Goal: Task Accomplishment & Management: Manage account settings

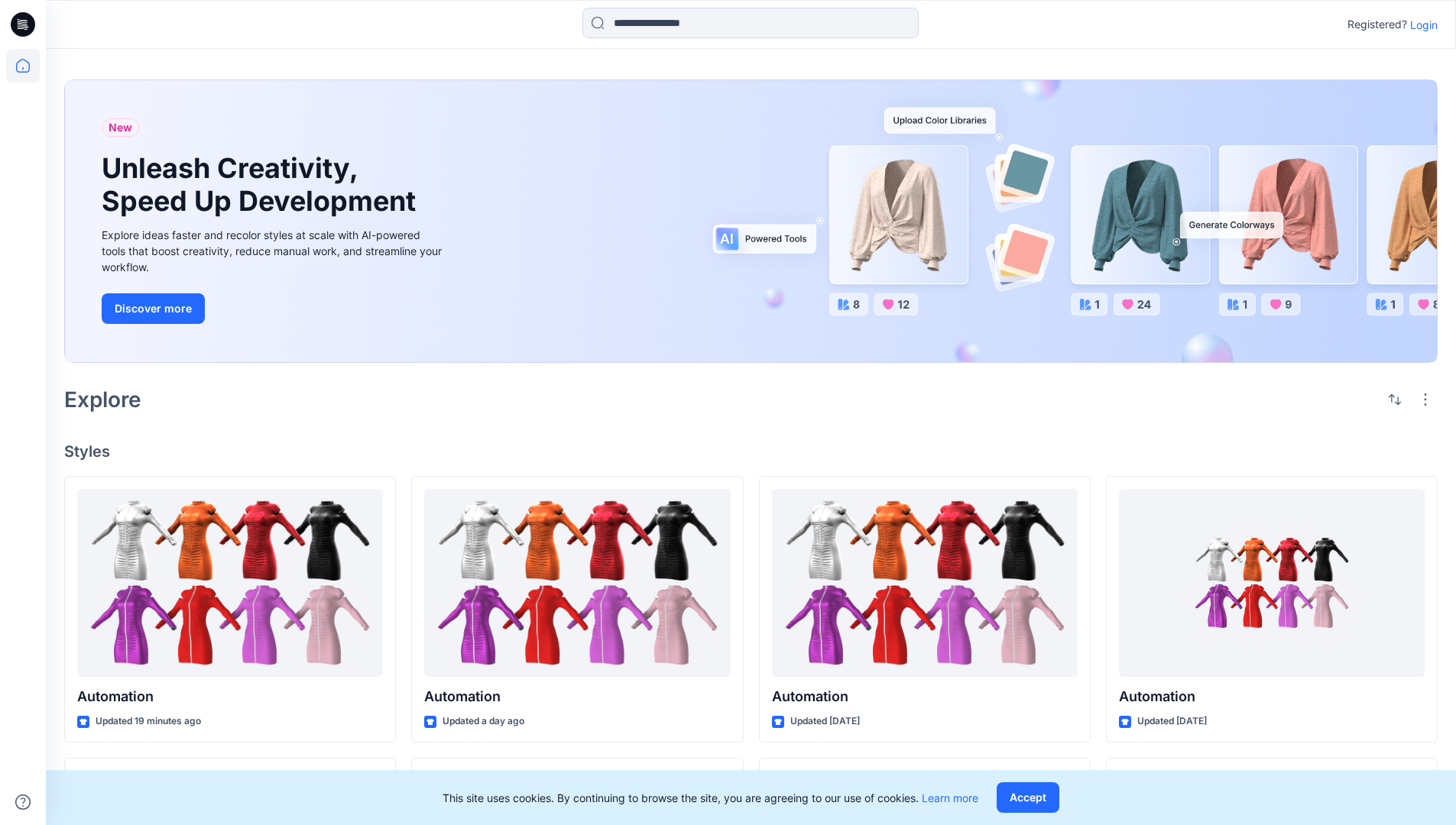
click at [1420, 25] on p "Login" at bounding box center [1423, 25] width 27 height 16
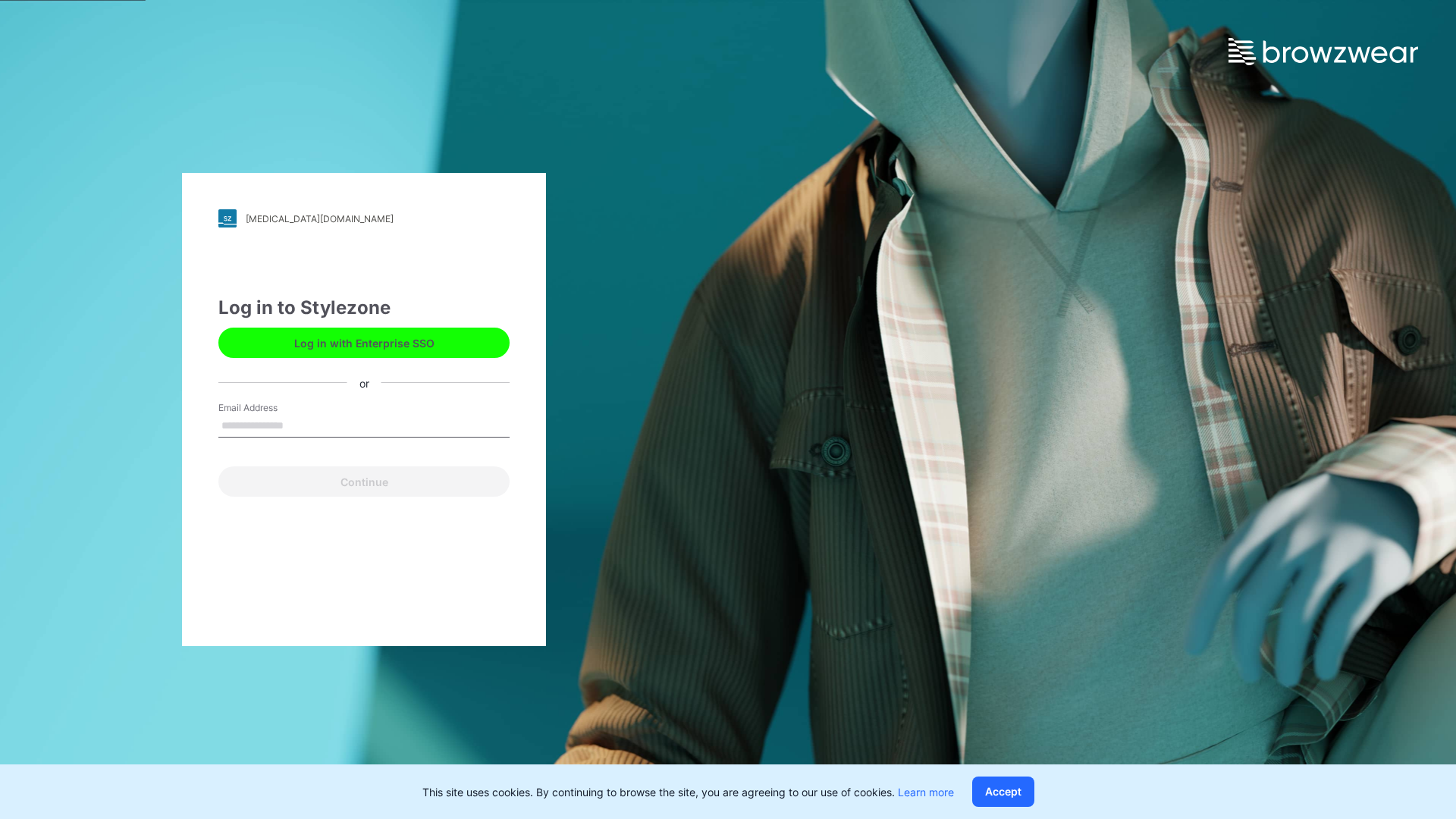
click at [300, 425] on input "Email Address" at bounding box center [364, 426] width 291 height 23
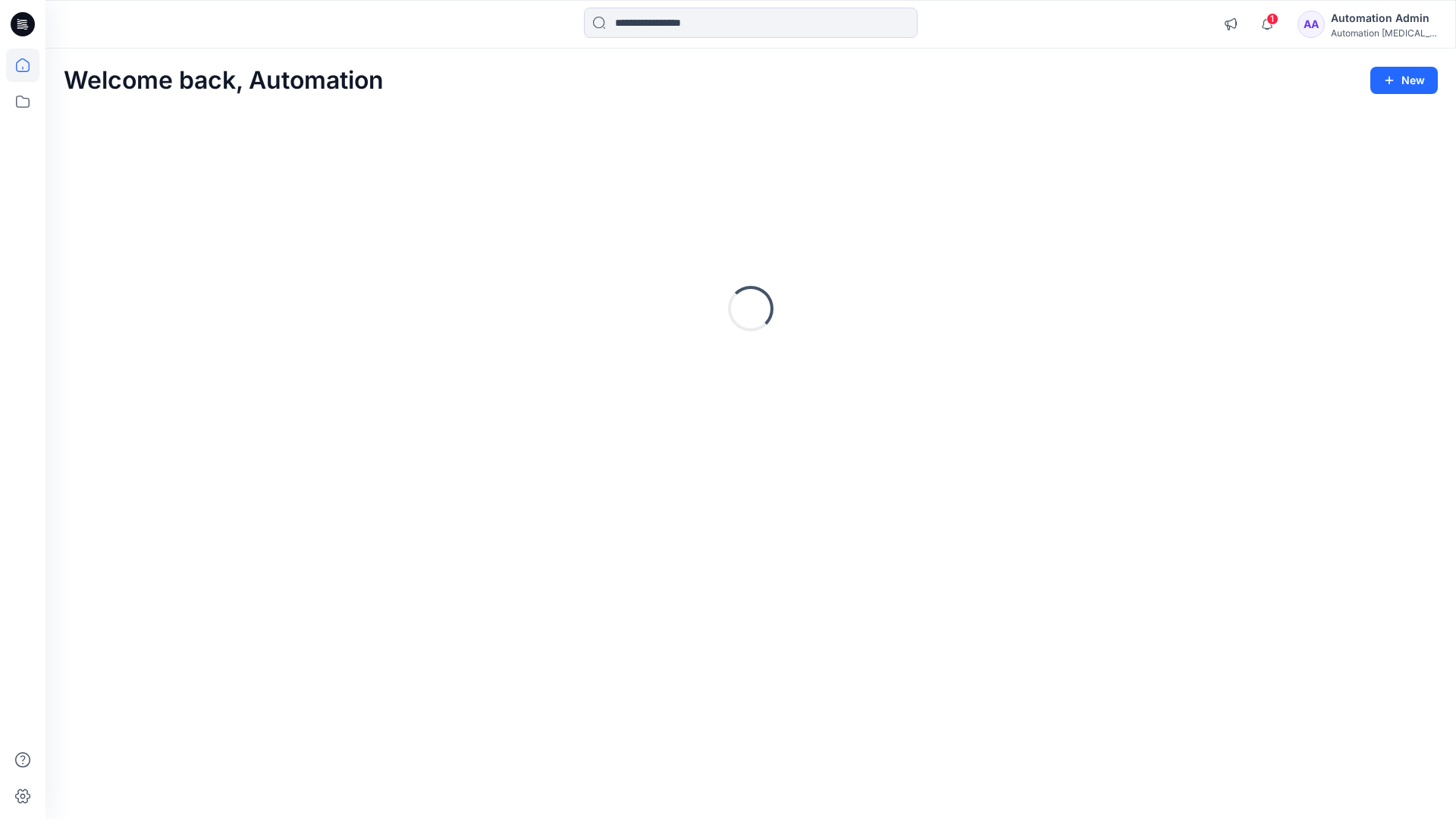
click at [29, 66] on icon at bounding box center [23, 66] width 14 height 14
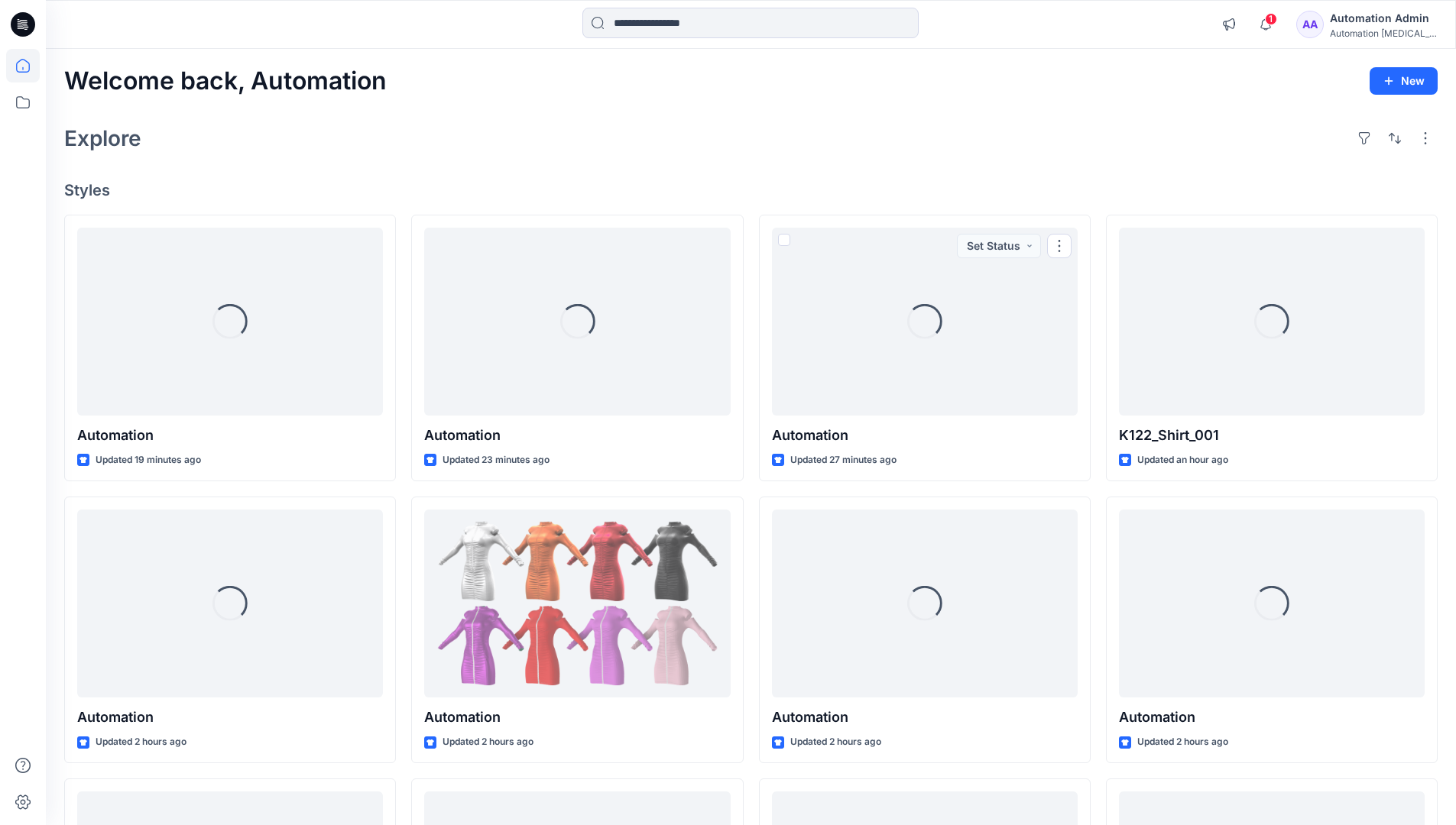
click at [1371, 25] on div "Automation Admin" at bounding box center [1383, 18] width 107 height 18
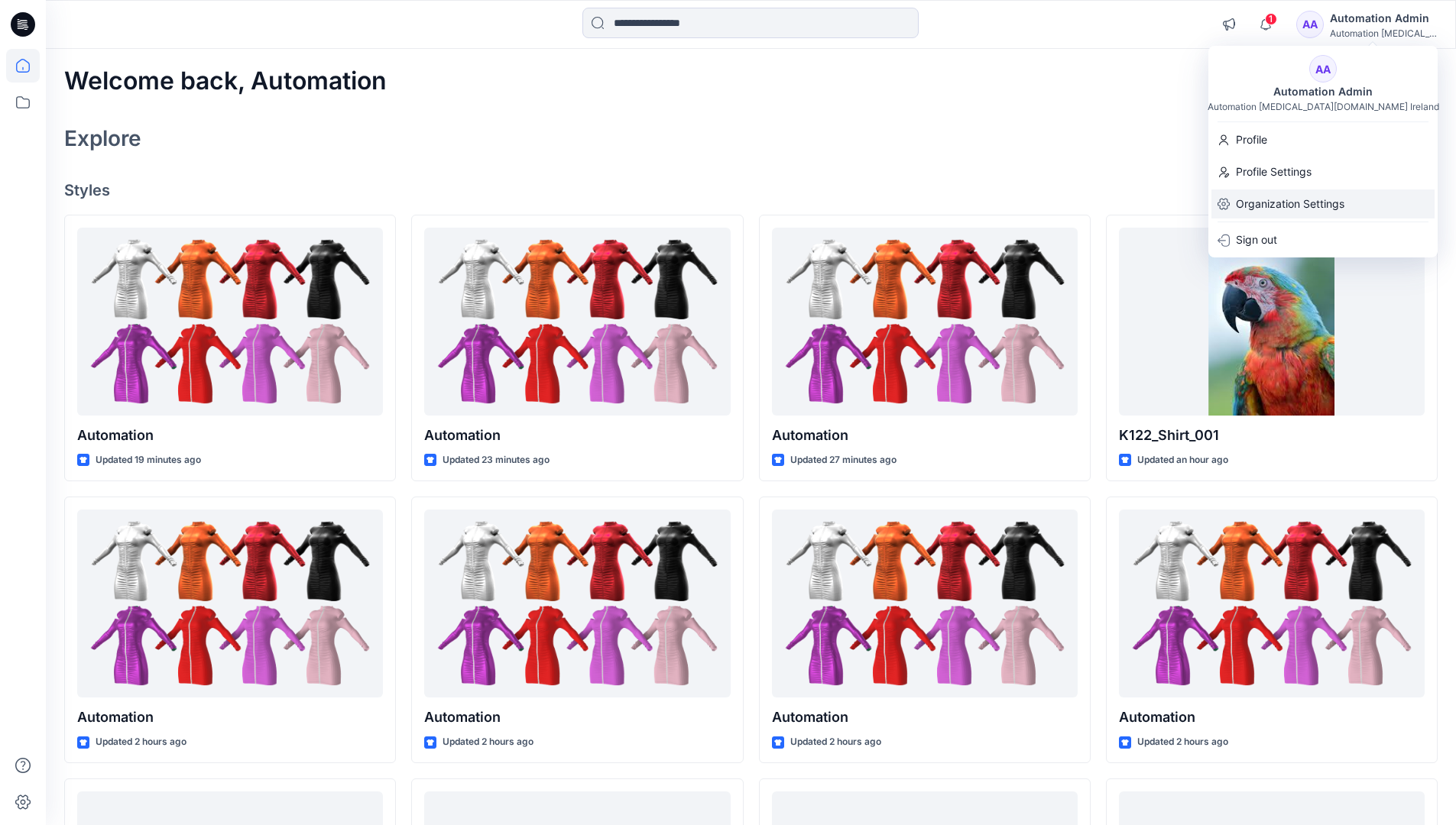
click at [1293, 207] on p "Organization Settings" at bounding box center [1290, 204] width 108 height 29
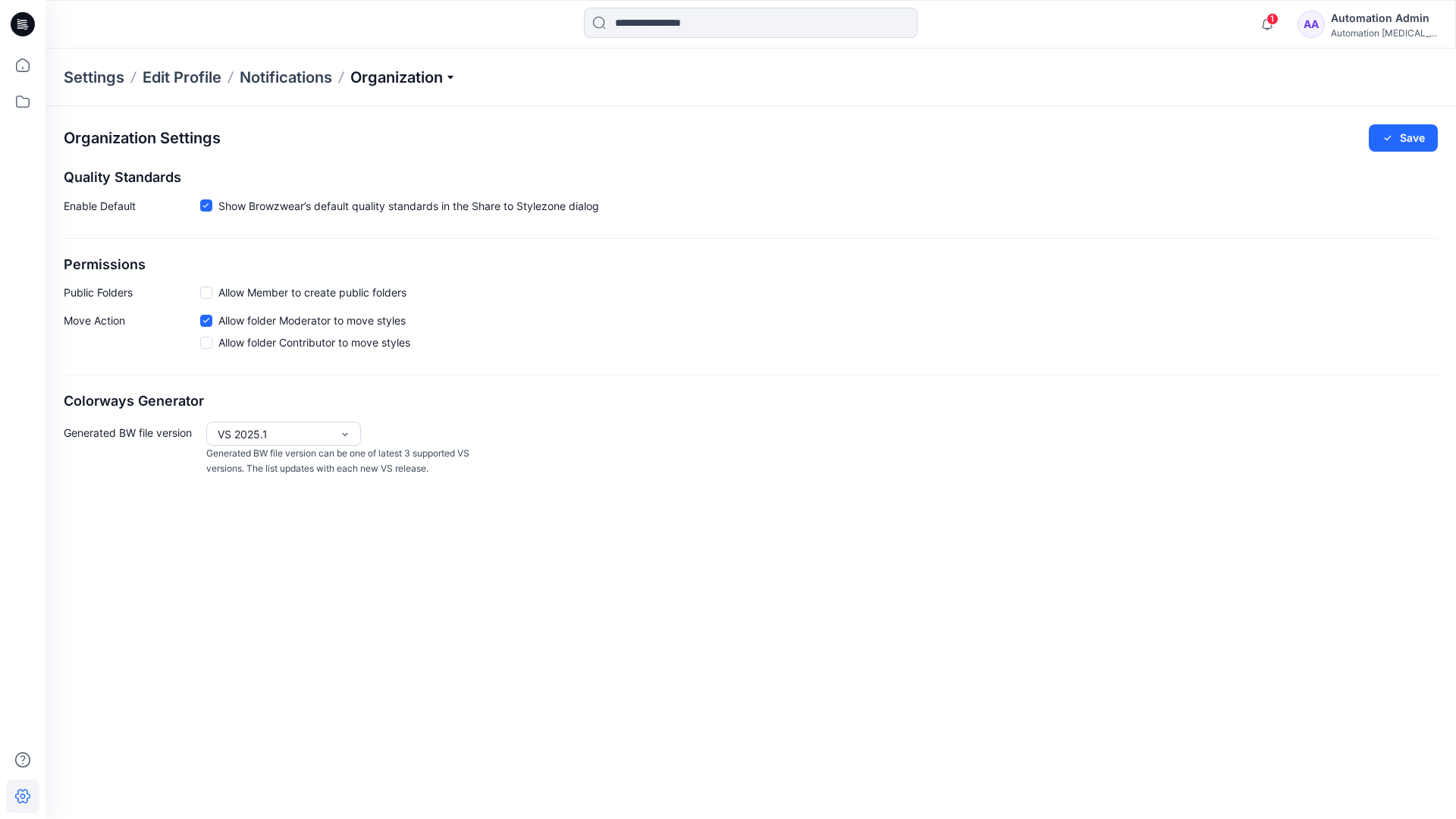
click at [433, 83] on p "Organization" at bounding box center [403, 77] width 106 height 21
click at [427, 77] on p "Organization" at bounding box center [403, 77] width 106 height 21
click at [205, 295] on span at bounding box center [206, 293] width 12 height 12
click at [1413, 139] on button "Save" at bounding box center [1403, 138] width 69 height 27
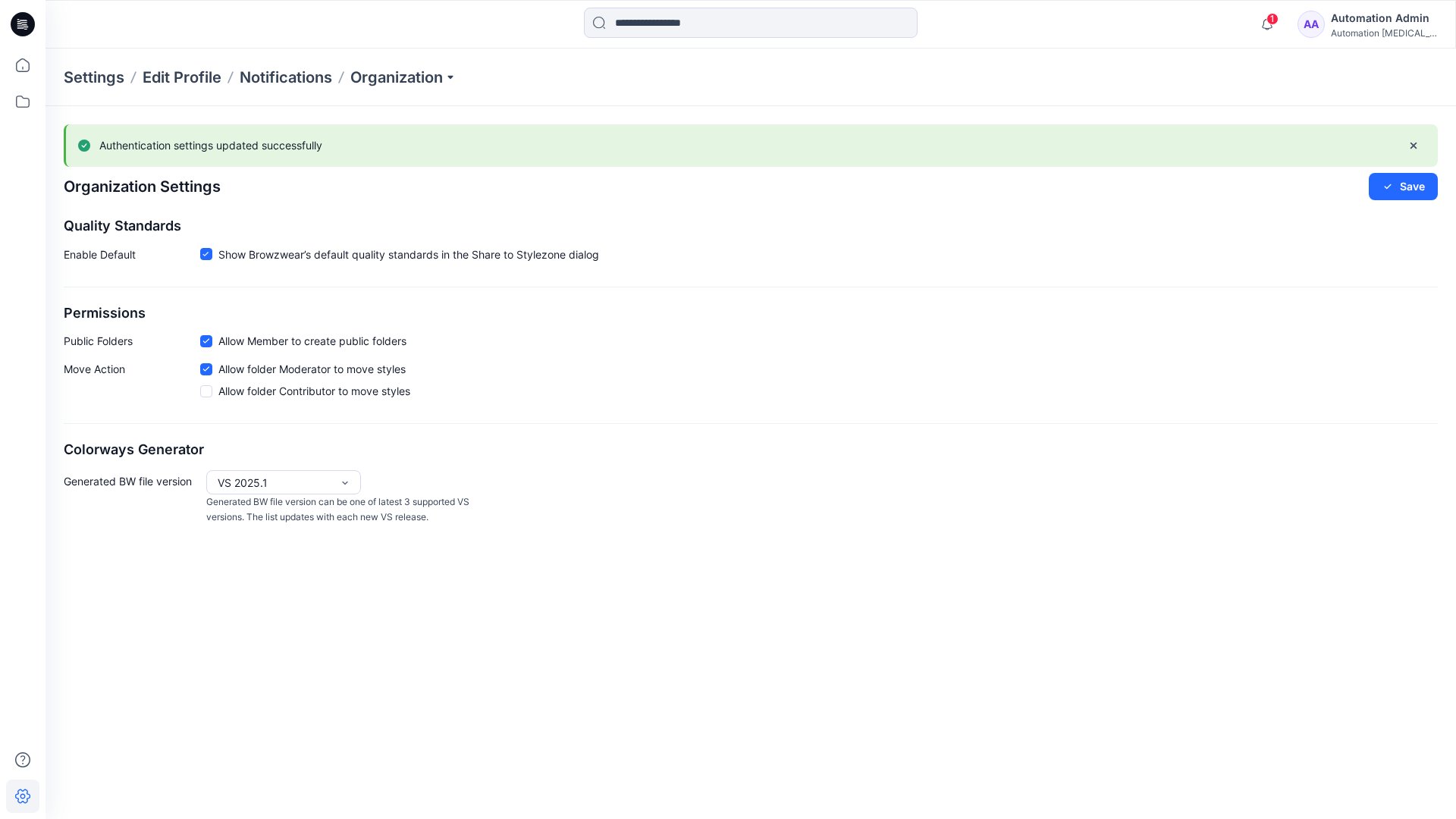
click at [208, 341] on icon at bounding box center [206, 341] width 6 height 4
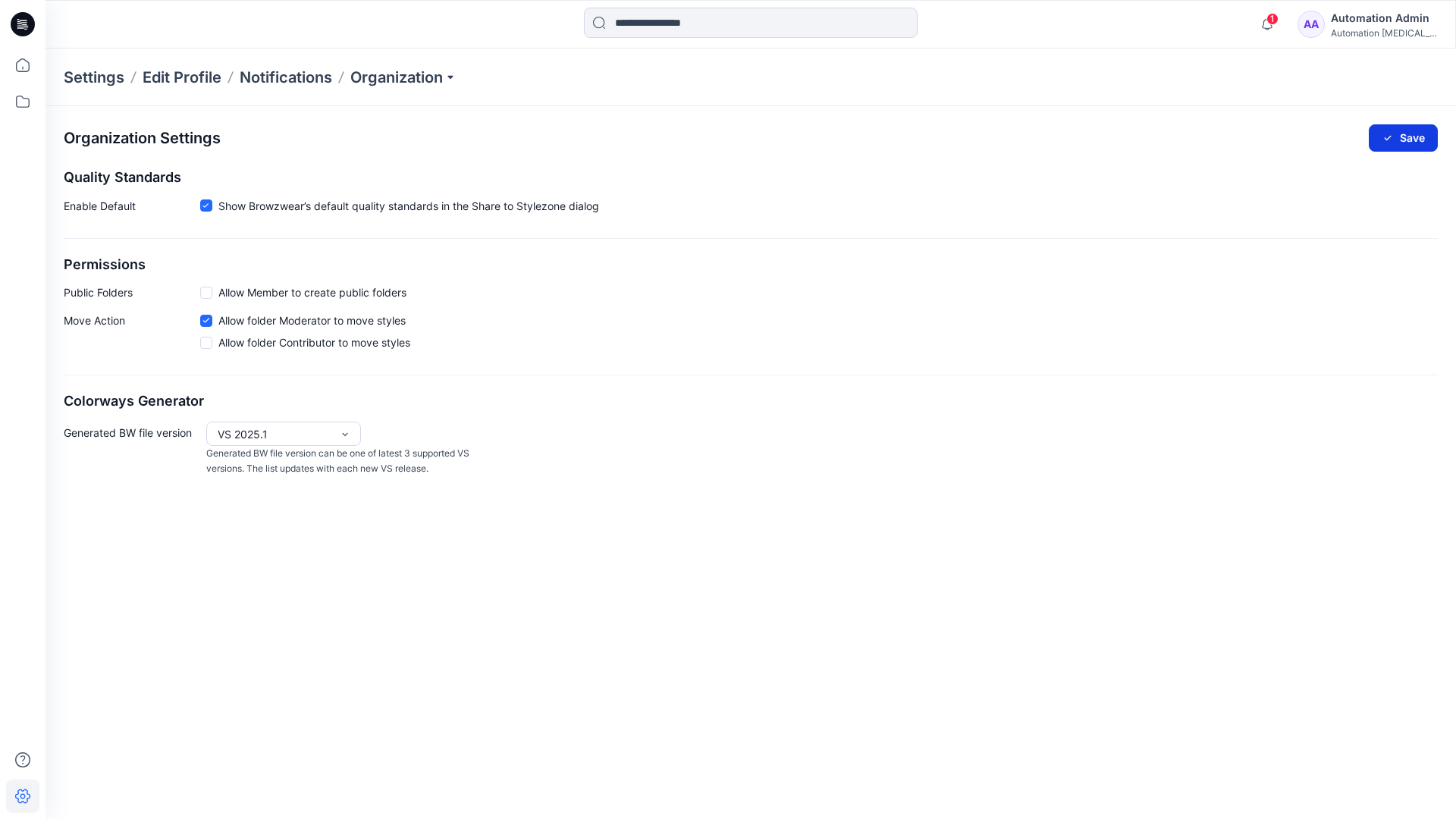
click at [1412, 135] on button "Save" at bounding box center [1403, 138] width 69 height 27
click at [205, 205] on icon at bounding box center [206, 206] width 7 height 5
click at [1405, 135] on button "Save" at bounding box center [1403, 138] width 69 height 27
click at [207, 208] on span at bounding box center [206, 207] width 12 height 12
click at [1419, 132] on button "Save" at bounding box center [1403, 138] width 69 height 27
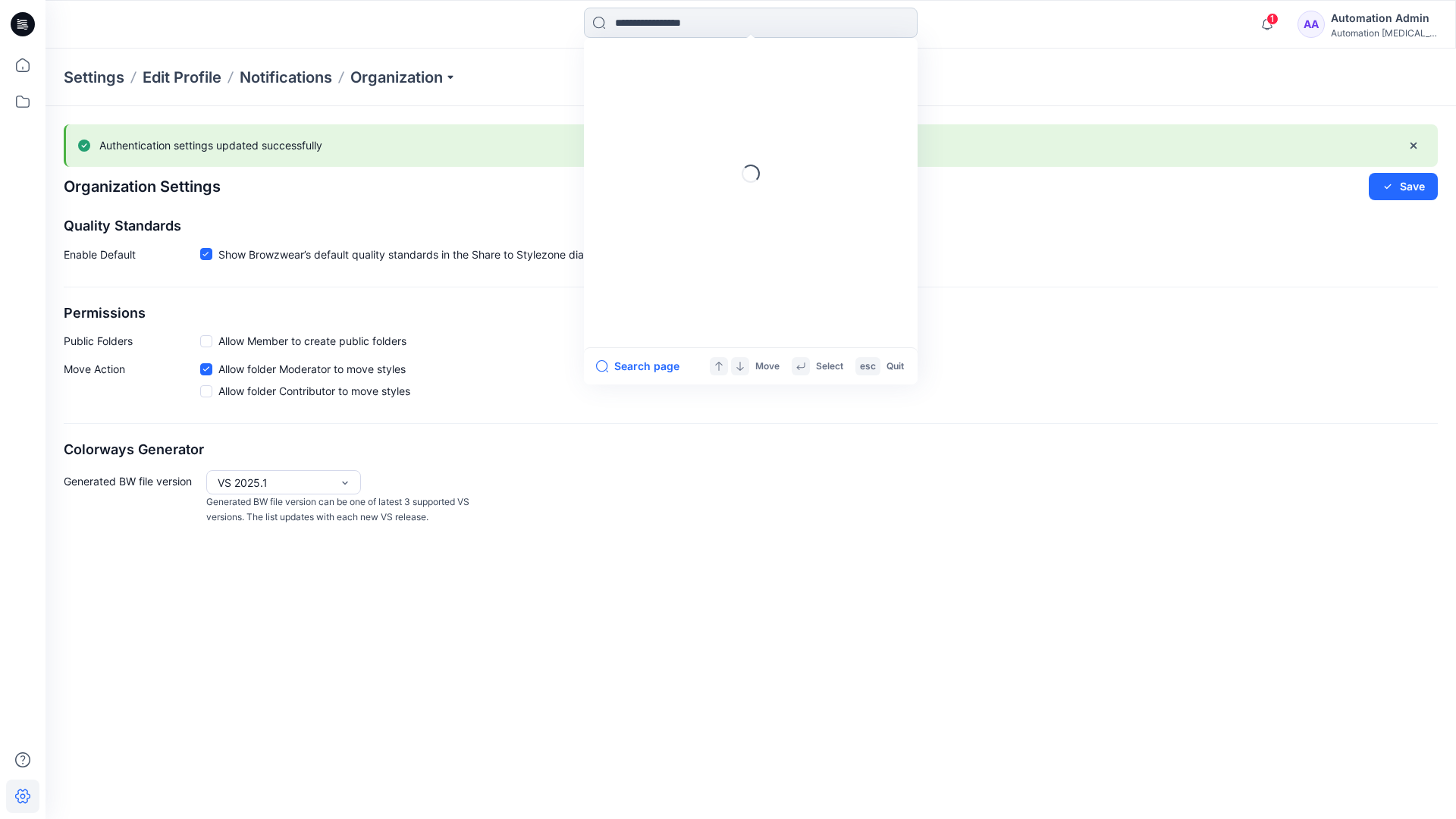
click at [685, 24] on input at bounding box center [751, 23] width 334 height 31
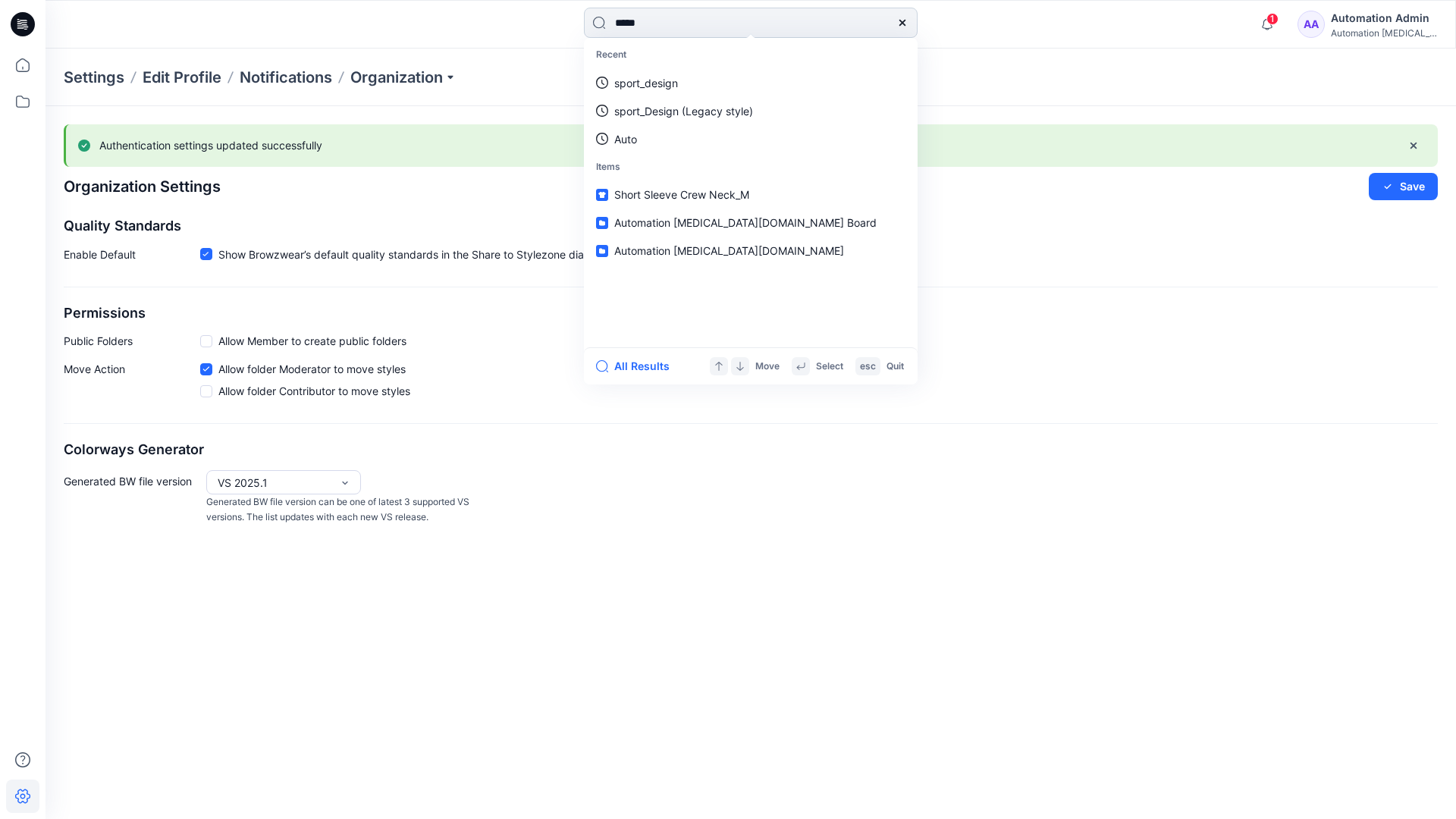
type input "****"
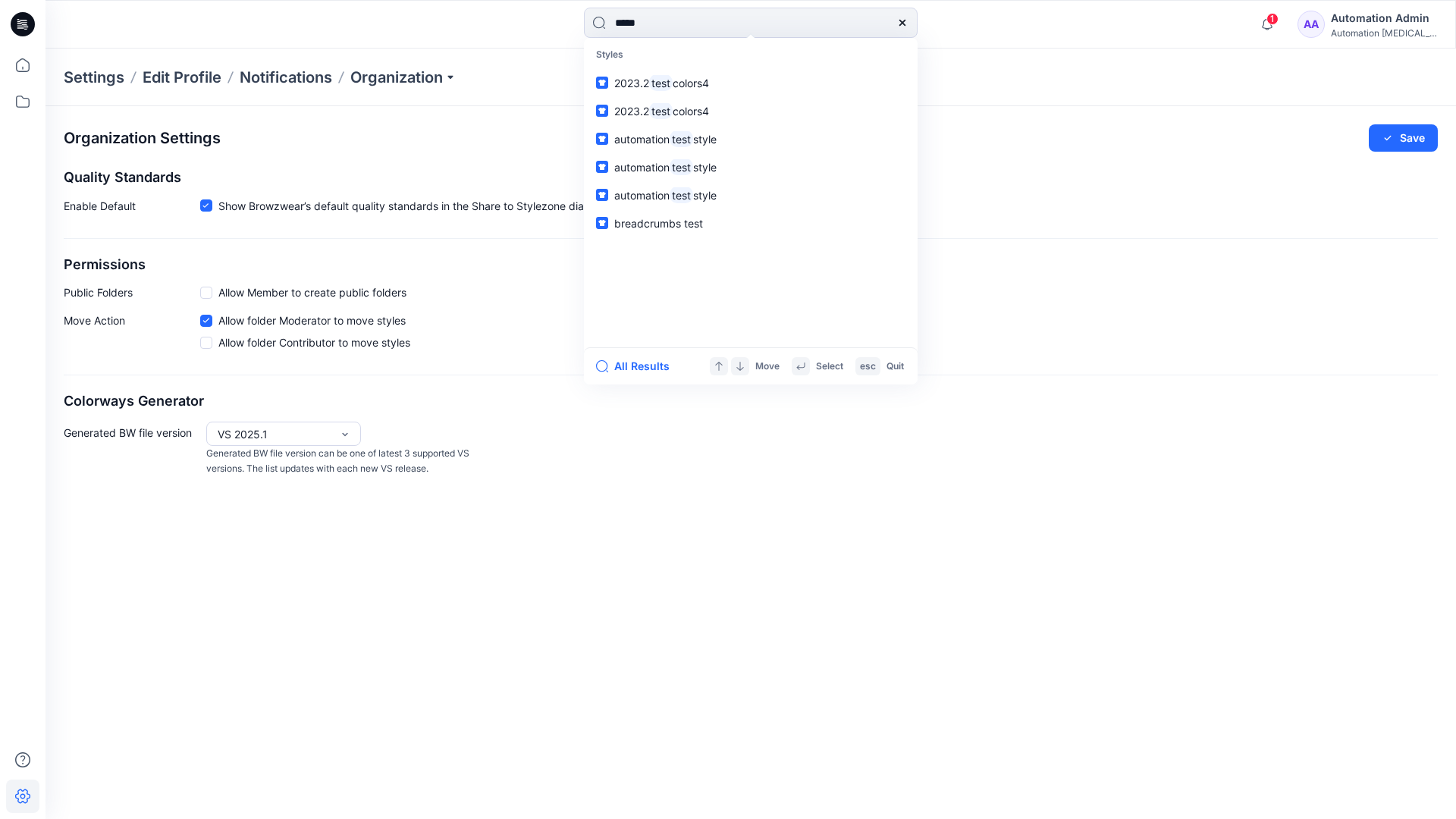
click at [903, 23] on icon at bounding box center [903, 23] width 12 height 12
click at [850, 16] on input at bounding box center [751, 23] width 334 height 31
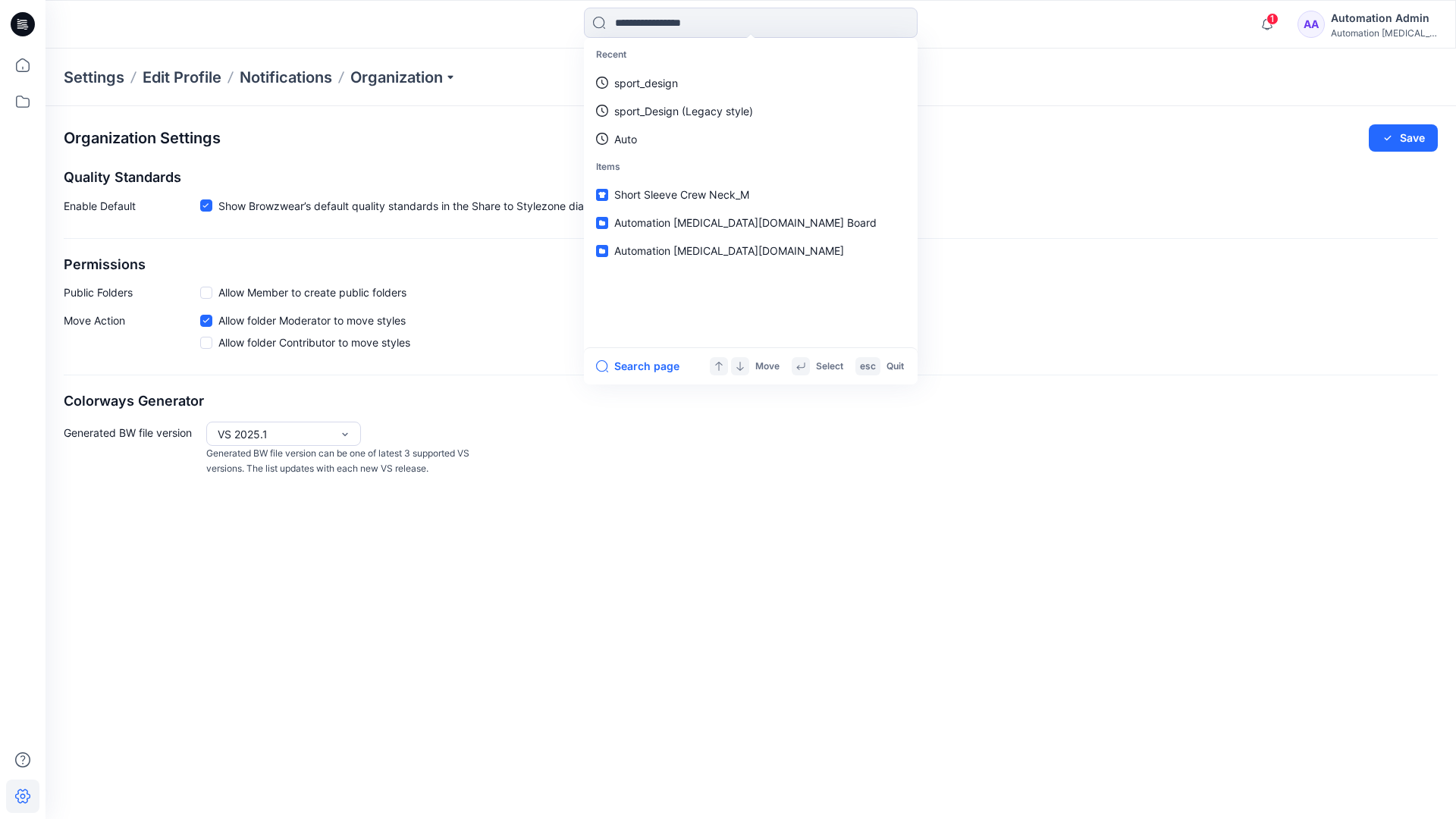
click at [1366, 16] on div "Automation Admin" at bounding box center [1384, 18] width 106 height 18
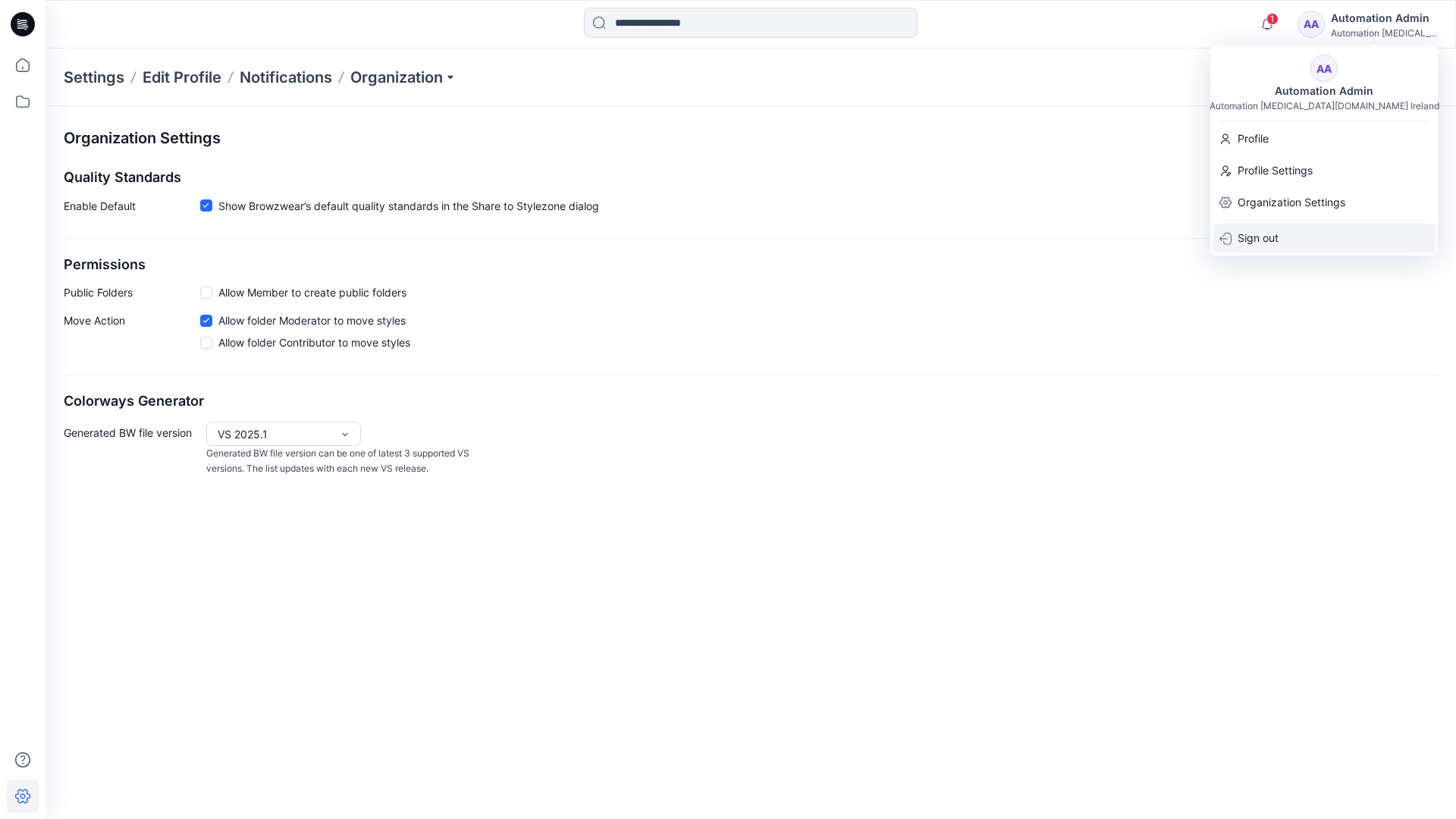
click at [1281, 233] on div "Sign out" at bounding box center [1324, 238] width 221 height 29
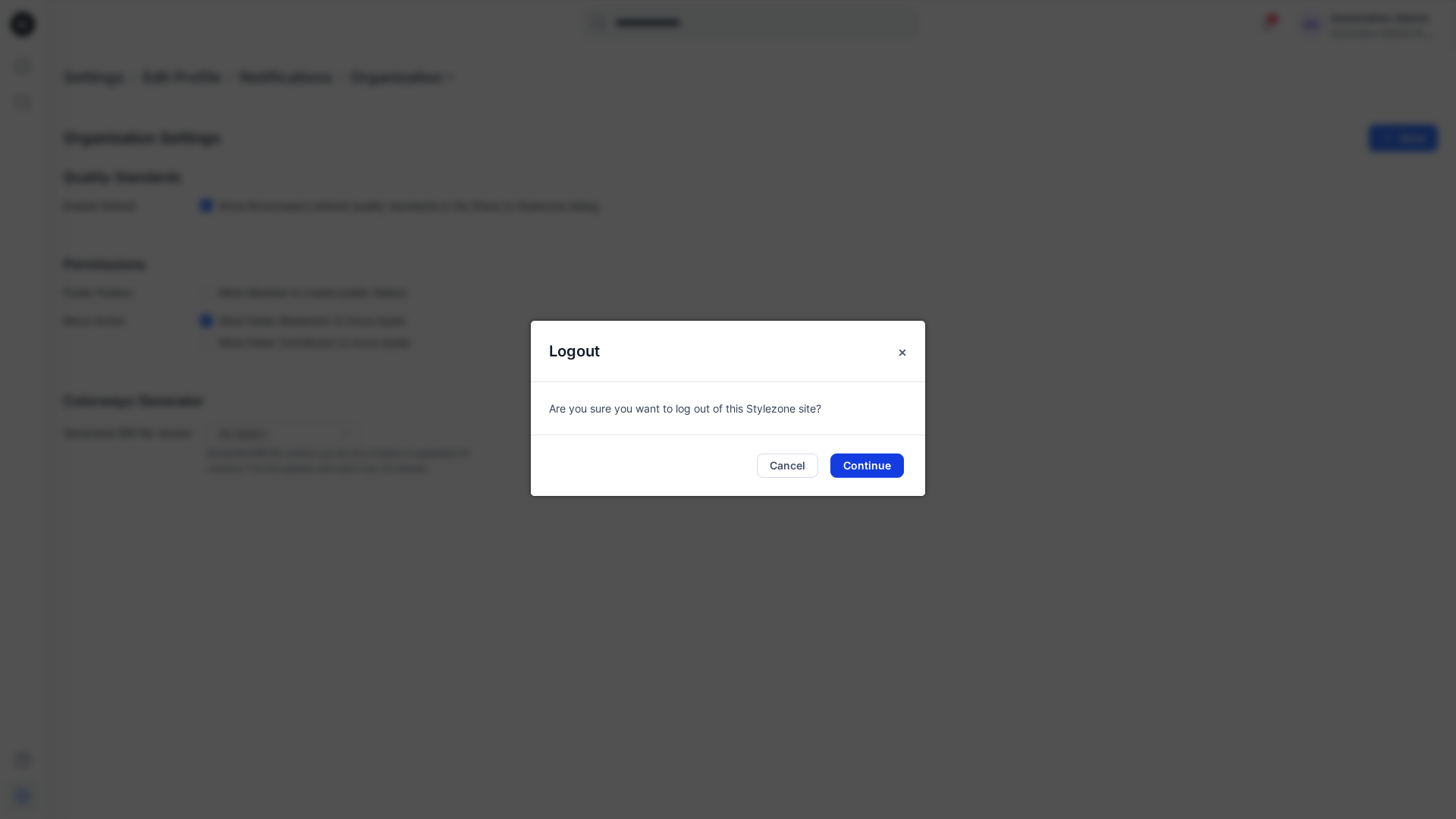
click at [868, 459] on button "Continue" at bounding box center [867, 466] width 73 height 25
